Goal: Task Accomplishment & Management: Manage account settings

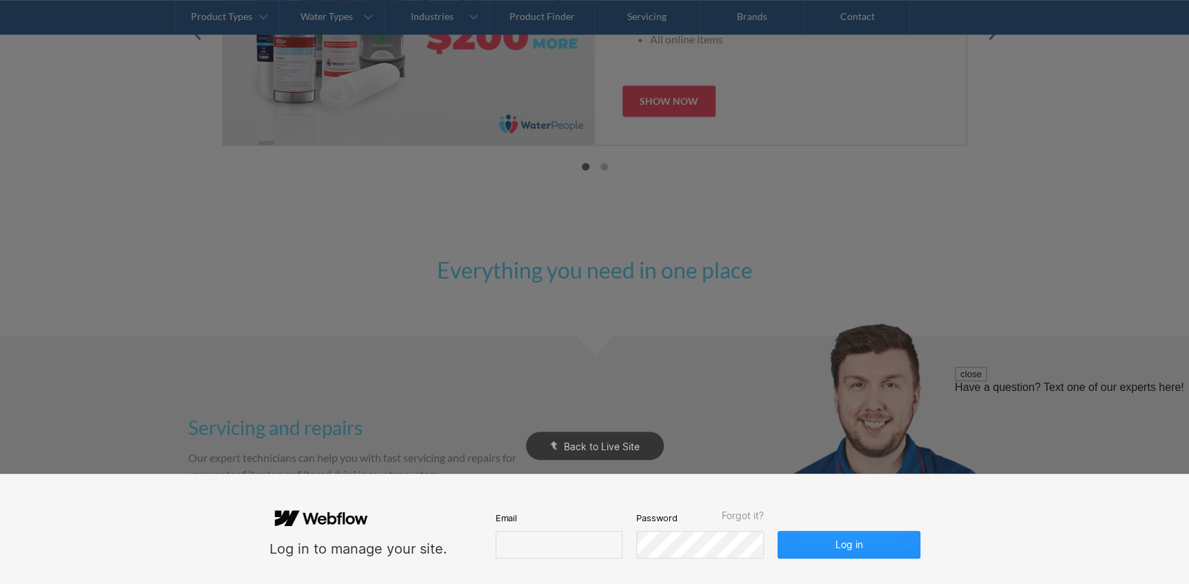
scroll to position [939, 0]
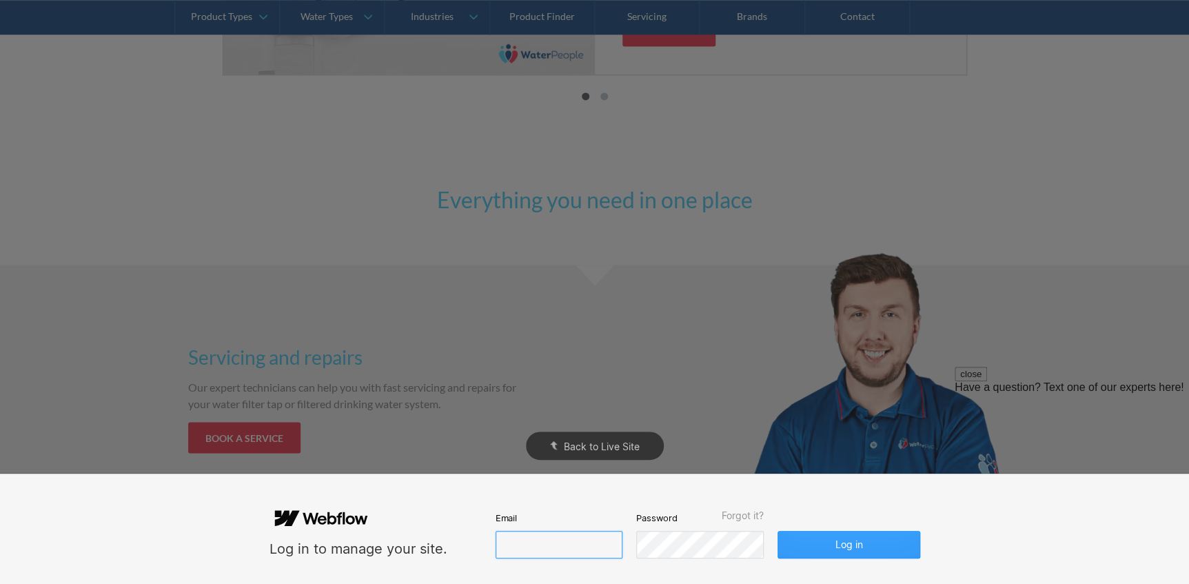
type input "john@waterpeople.com.au"
click at [839, 544] on button "Log in" at bounding box center [848, 545] width 142 height 28
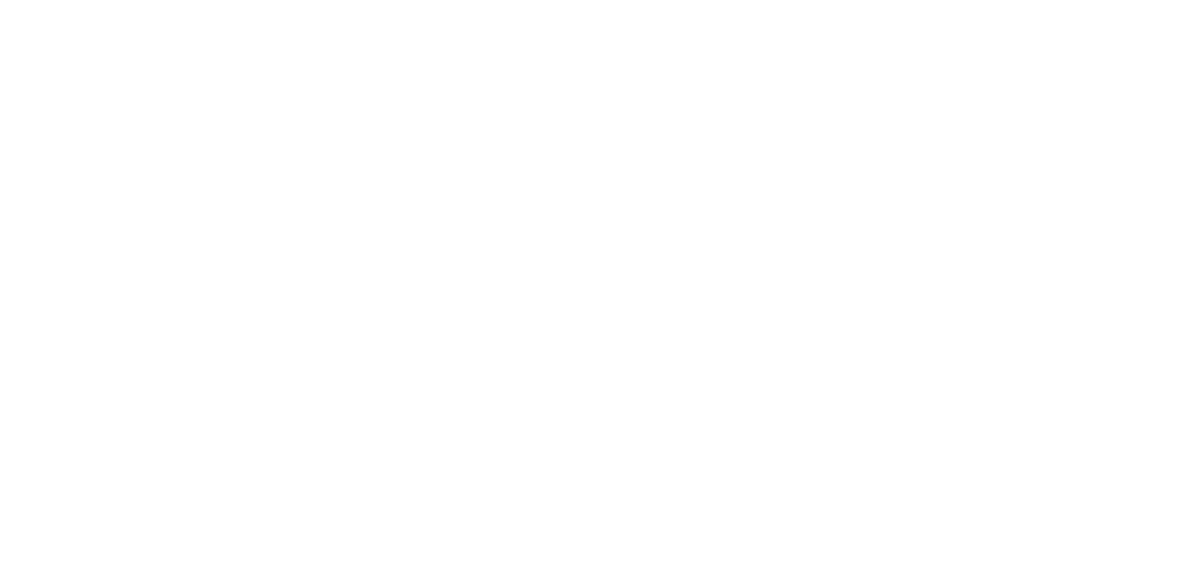
scroll to position [0, 0]
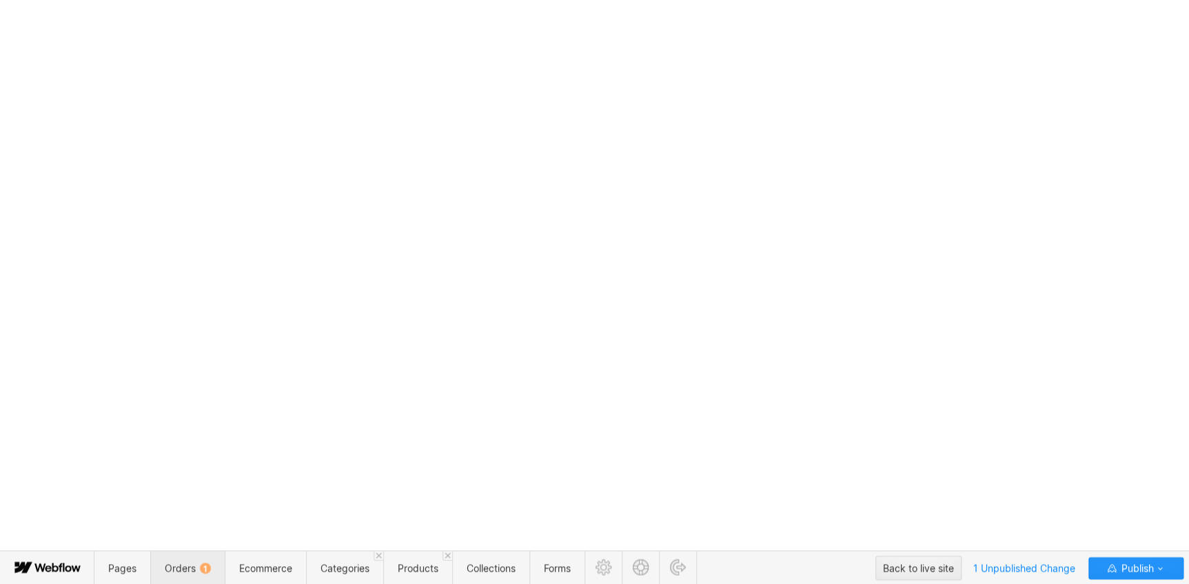
click at [172, 566] on span "Orders 1" at bounding box center [188, 568] width 46 height 12
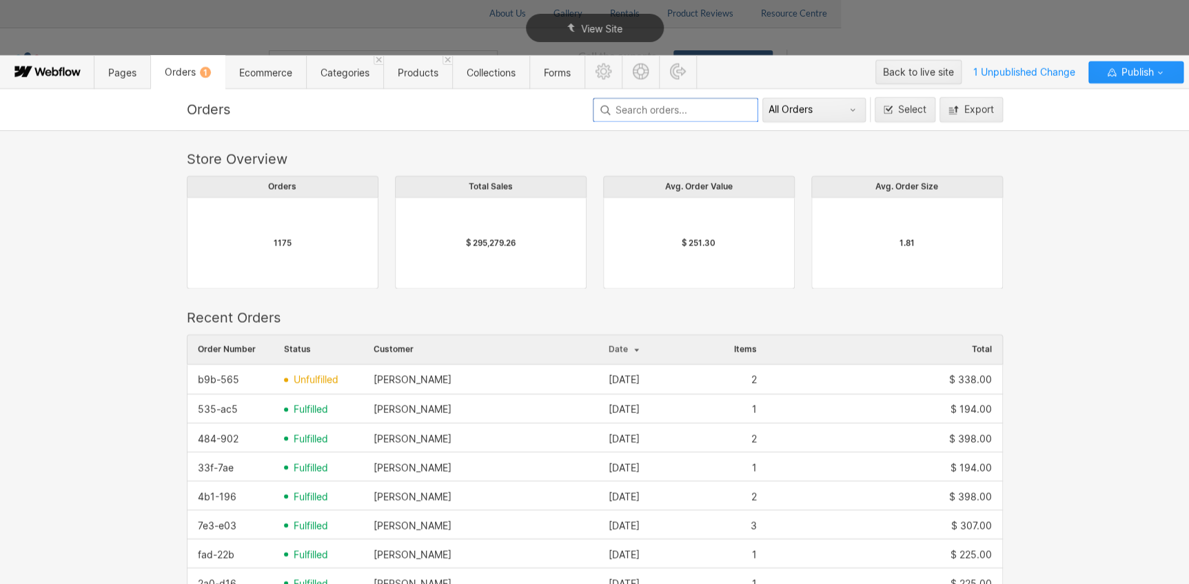
scroll to position [744, 806]
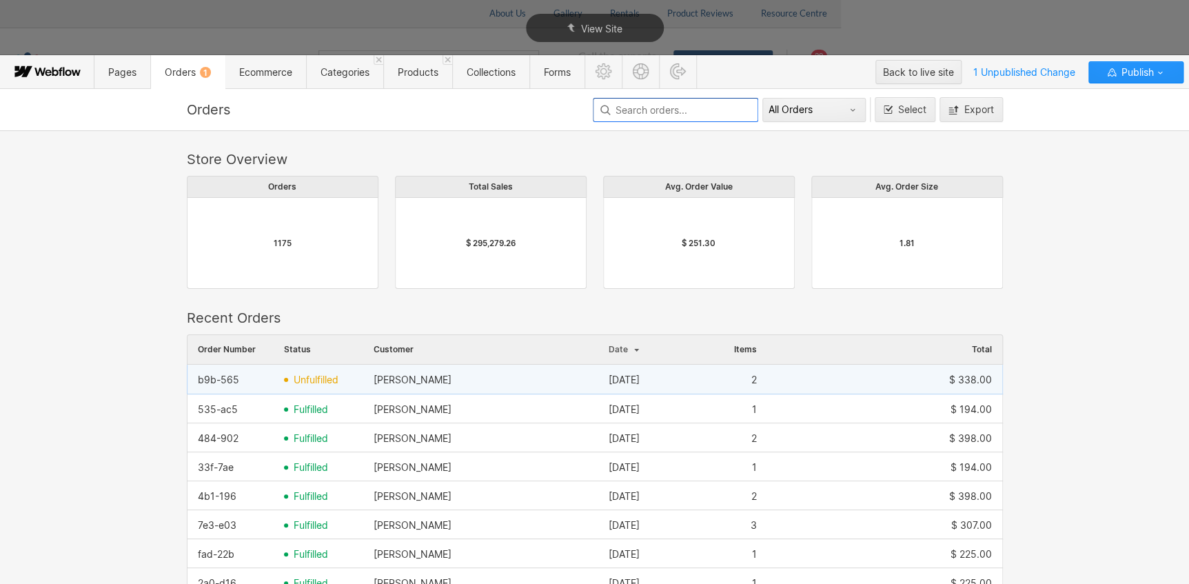
click at [287, 376] on div "unfulfilled" at bounding box center [319, 380] width 90 height 22
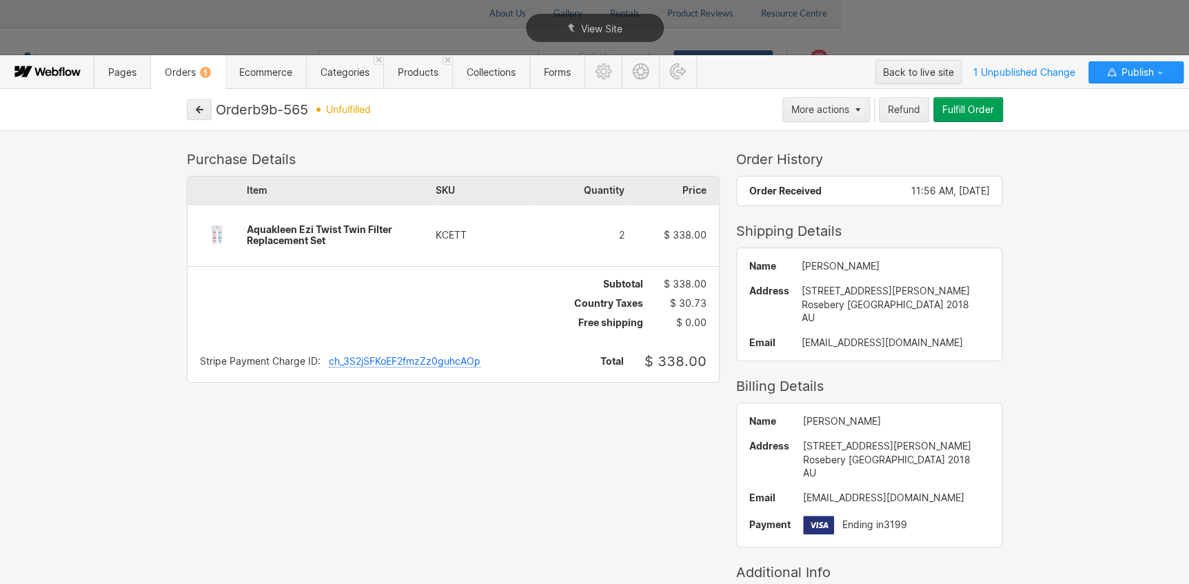
drag, startPoint x: 315, startPoint y: 108, endPoint x: 261, endPoint y: 107, distance: 53.8
click at [261, 107] on div "Order b9b-565 unfulfilled" at bounding box center [497, 109] width 562 height 17
click at [955, 105] on div "Fulfill Order" at bounding box center [968, 109] width 52 height 11
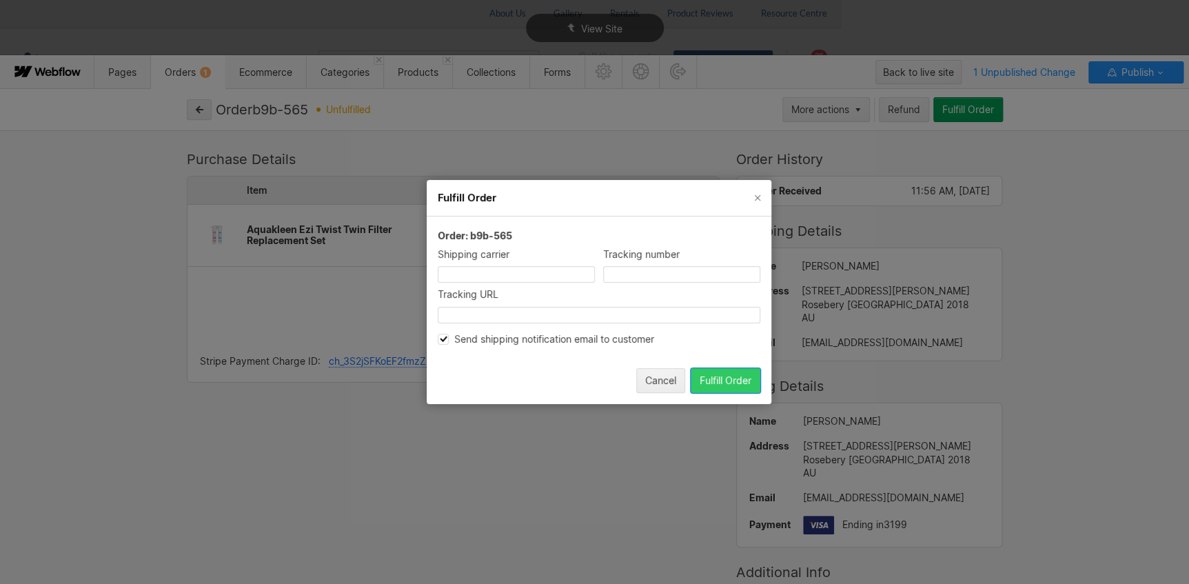
click at [736, 375] on div "Fulfill Order" at bounding box center [726, 380] width 52 height 11
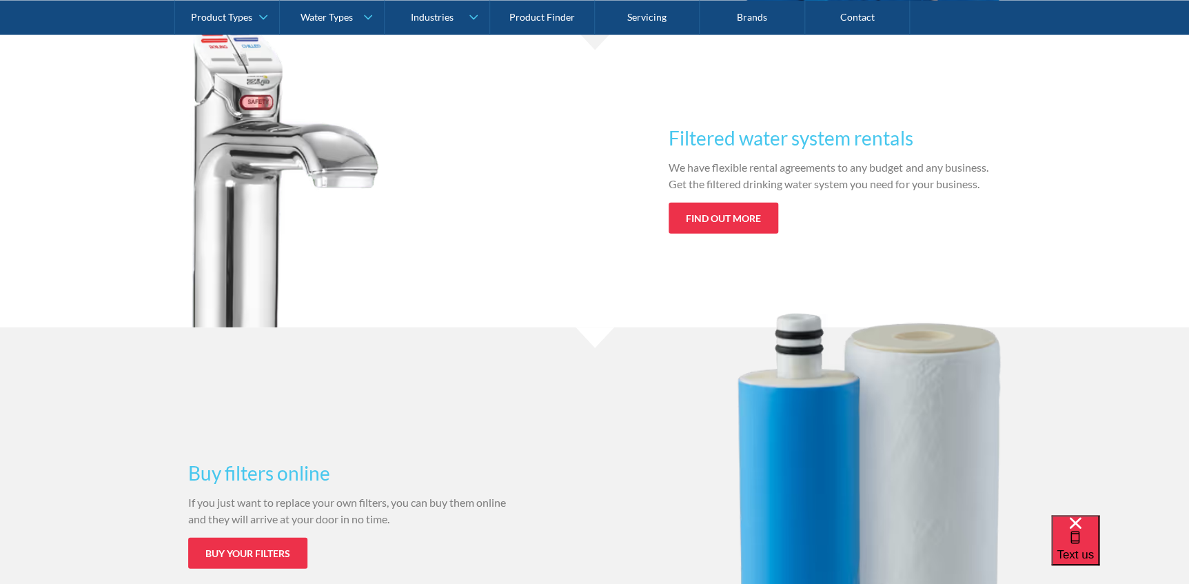
scroll to position [1441, 0]
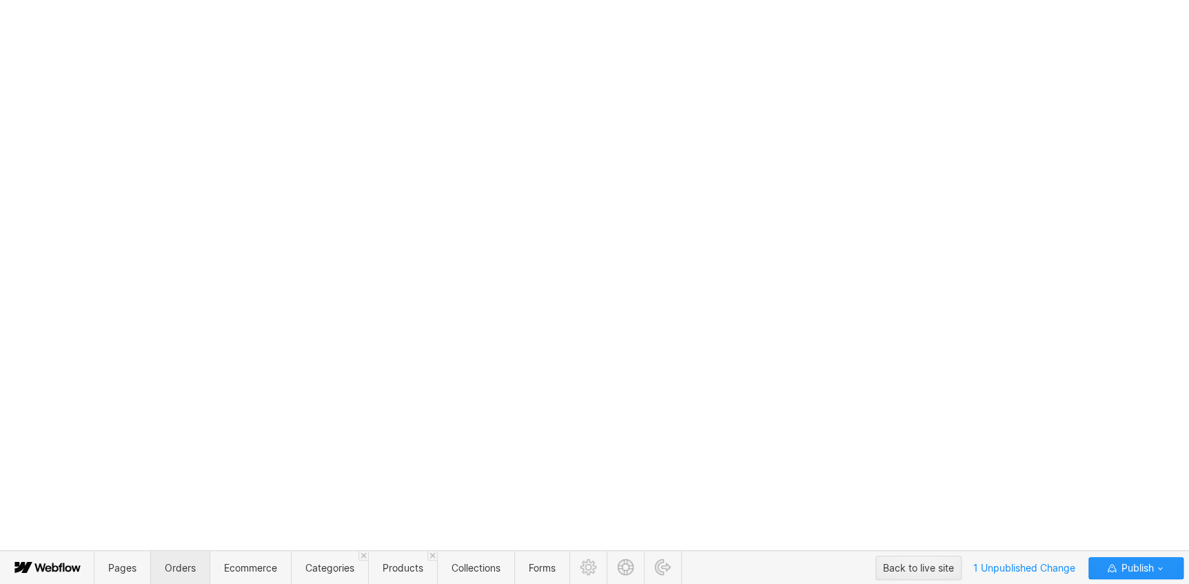
click at [162, 567] on span "Orders" at bounding box center [179, 568] width 59 height 34
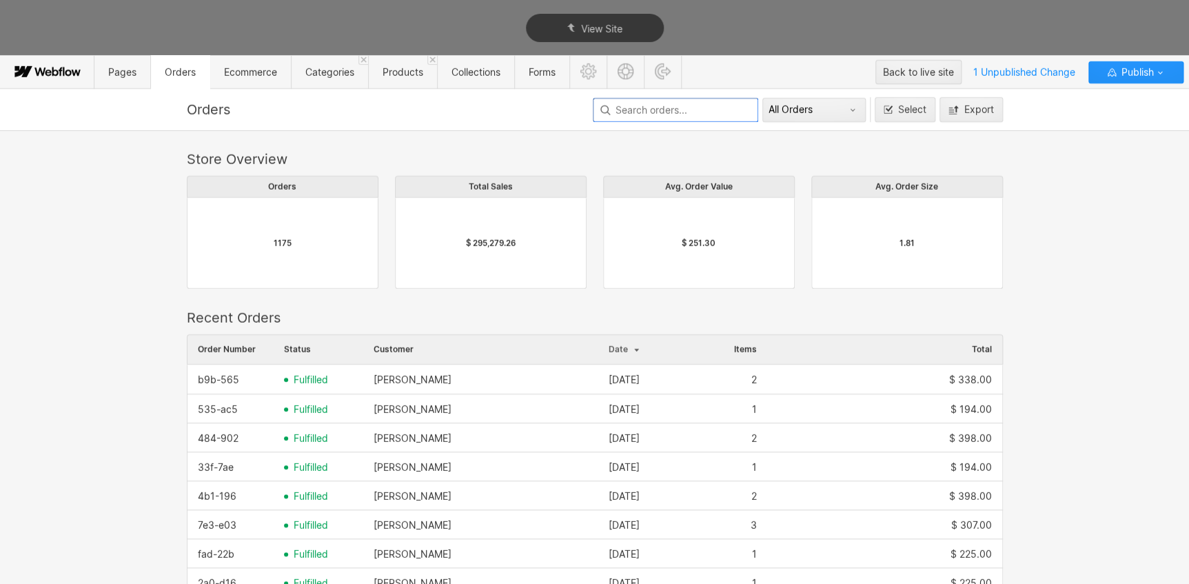
scroll to position [744, 806]
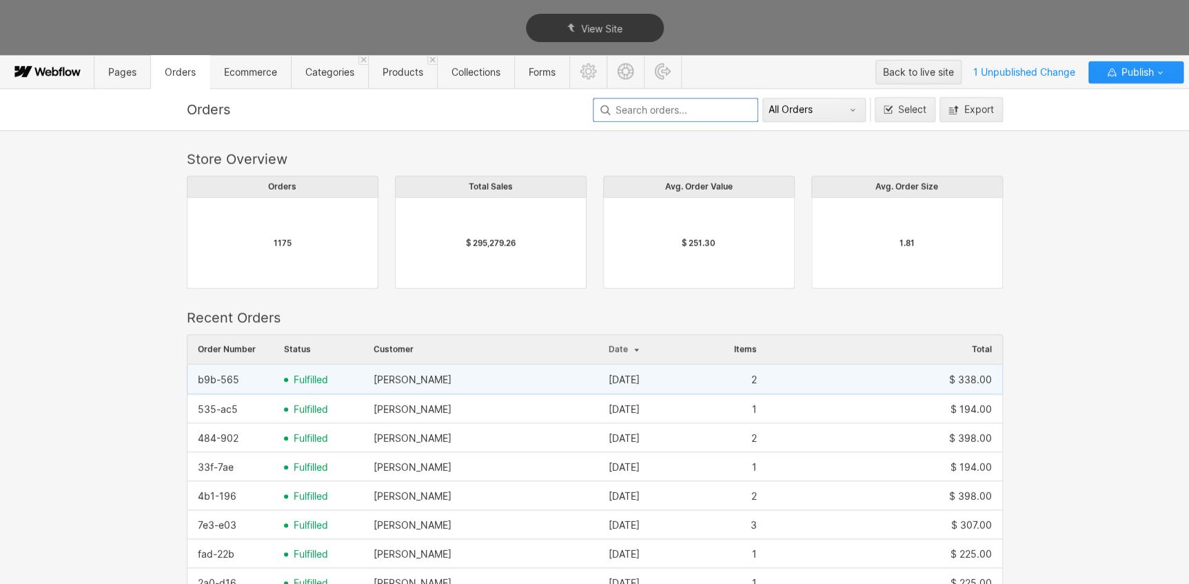
click at [298, 378] on span "fulfilled" at bounding box center [311, 379] width 34 height 11
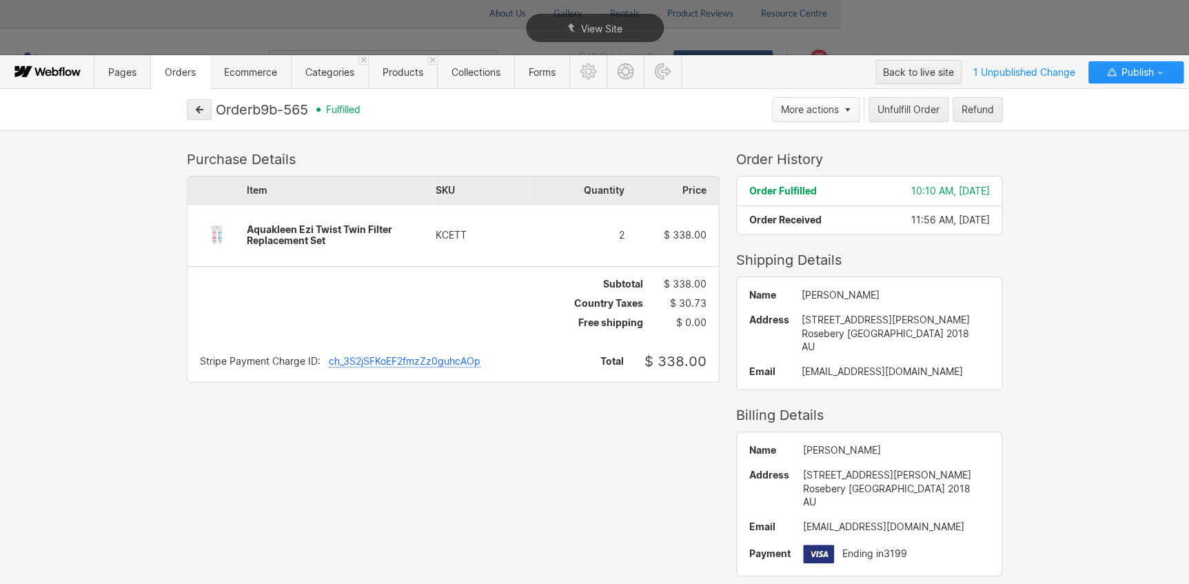
click at [842, 109] on div "button" at bounding box center [845, 110] width 12 height 5
click at [923, 112] on div at bounding box center [599, 292] width 1198 height 584
click at [923, 111] on div "Unfulfill Order" at bounding box center [908, 109] width 62 height 11
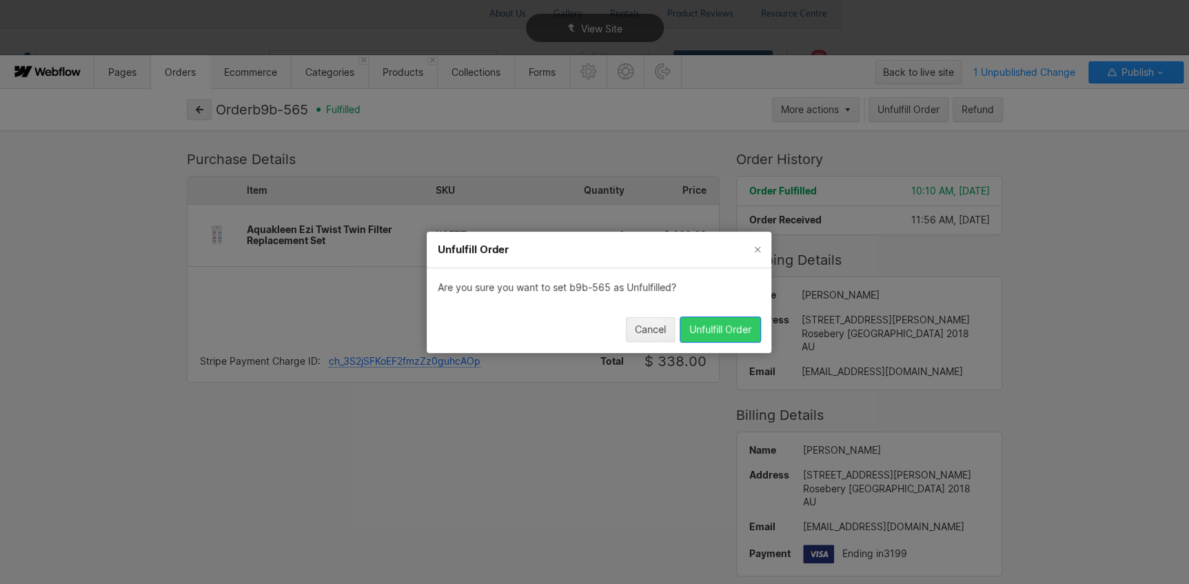
click at [702, 329] on div "Unfulfill Order" at bounding box center [720, 328] width 62 height 11
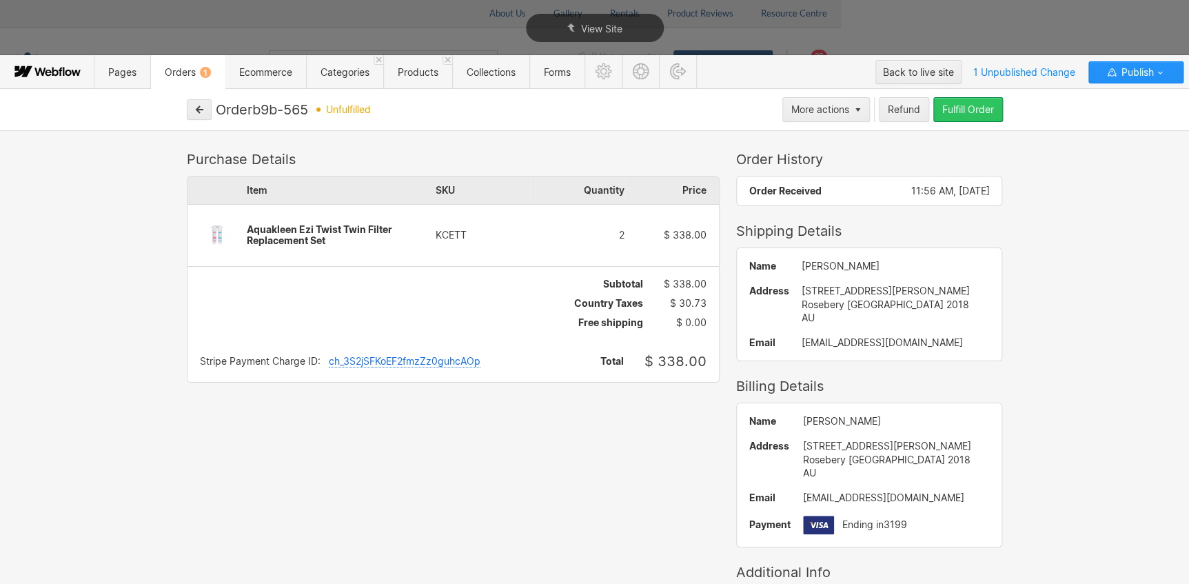
click at [953, 109] on div "Fulfill Order" at bounding box center [968, 109] width 52 height 11
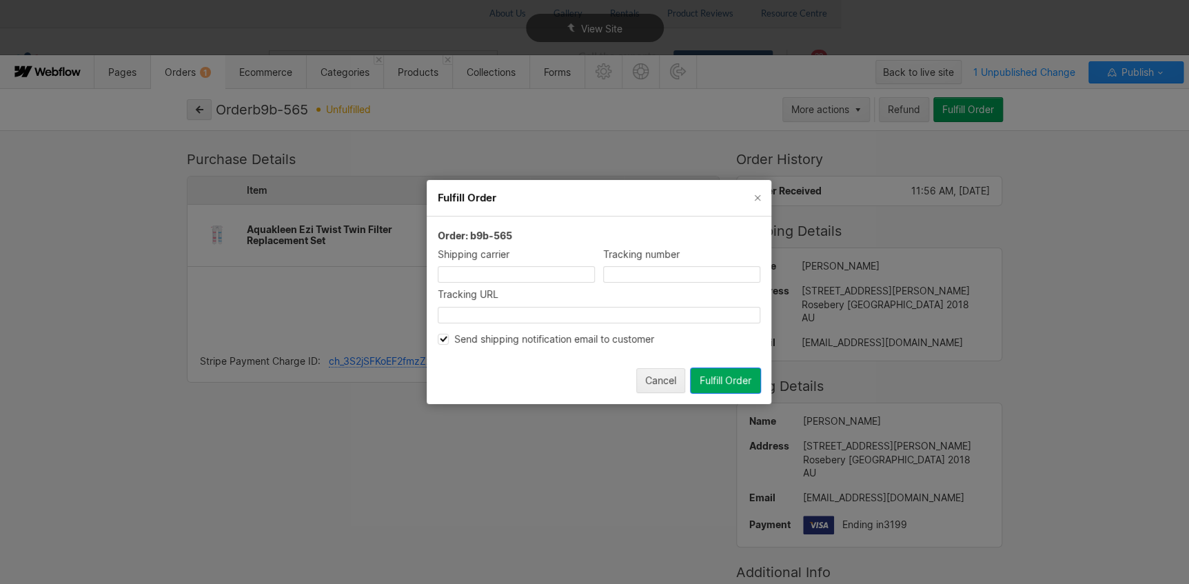
click at [514, 273] on input at bounding box center [516, 274] width 157 height 17
type input "TNT"
click at [647, 275] on input at bounding box center [681, 274] width 157 height 17
paste input "243447581"
type input "243447581"
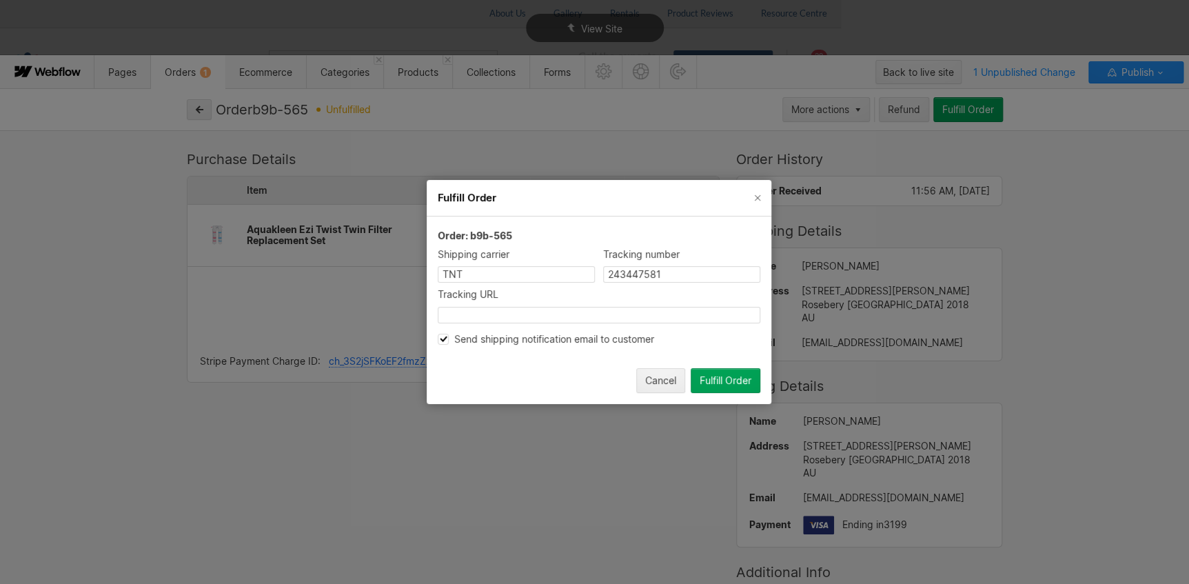
click at [724, 383] on div "Fulfill Order" at bounding box center [726, 380] width 52 height 11
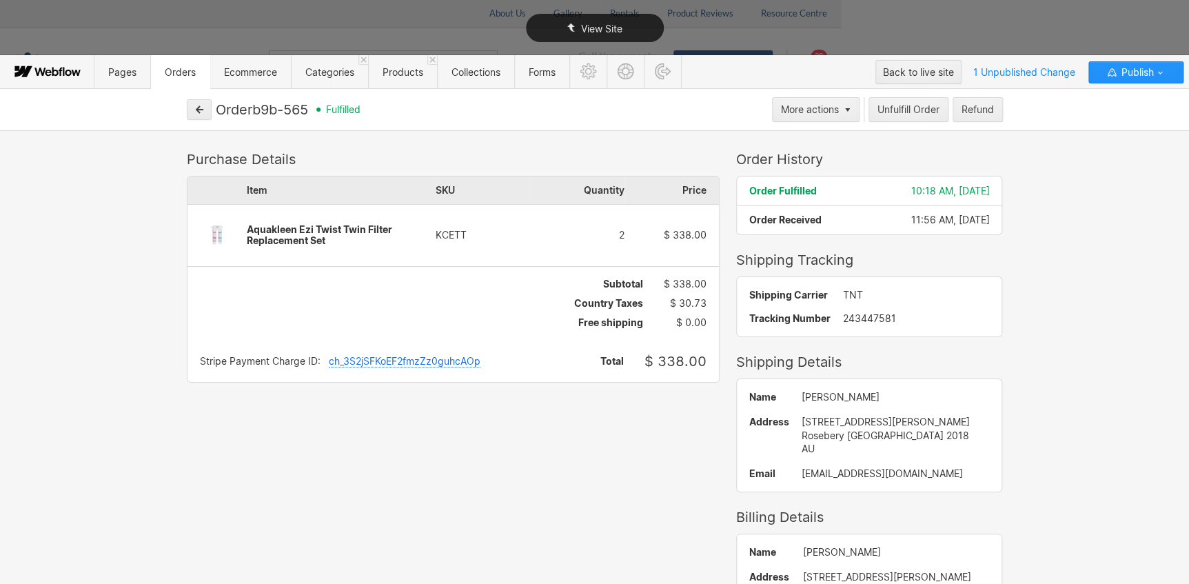
click at [221, 15] on div "View Site" at bounding box center [594, 28] width 1189 height 56
